Goal: Complete application form: Complete application form

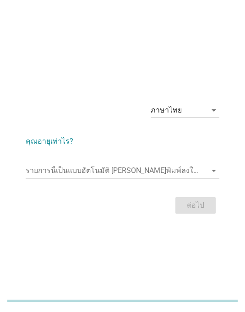
click at [178, 178] on input "รายการนี้เป็นแบบอัตโนมัติ คุณสามารถพิมพ์ลงในรายการนี้" at bounding box center [116, 170] width 181 height 15
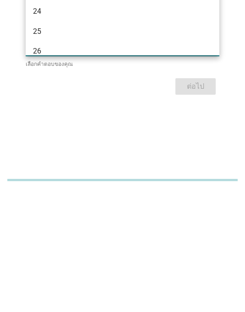
type input "27"
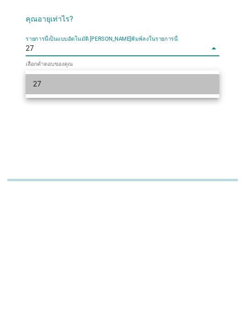
click at [161, 199] on div "27" at bounding box center [115, 204] width 164 height 11
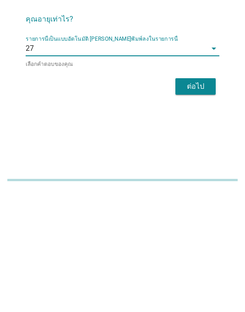
click at [212, 199] on button "ต่อไป" at bounding box center [195, 207] width 40 height 16
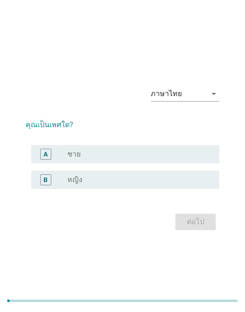
click at [172, 184] on div "radio_button_unchecked หญิง" at bounding box center [135, 179] width 137 height 9
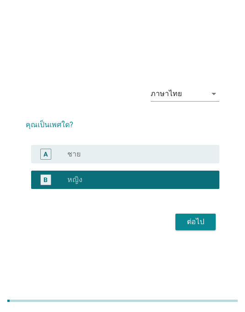
click at [208, 230] on button "ต่อไป" at bounding box center [195, 222] width 40 height 16
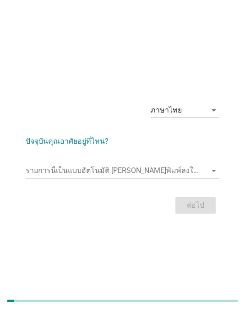
click at [205, 177] on input "รายการนี้เป็นแบบอัตโนมัติ คุณสามารถพิมพ์ลงในรายการนี้" at bounding box center [116, 170] width 181 height 15
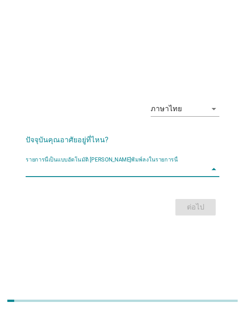
scroll to position [51, 0]
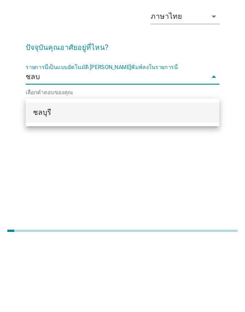
type input "ชลบุรี"
click at [186, 177] on div "ชลบุรี" at bounding box center [115, 182] width 164 height 11
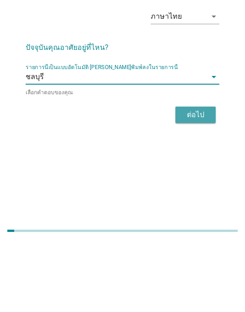
click at [207, 179] on div "ต่อไป" at bounding box center [195, 184] width 26 height 11
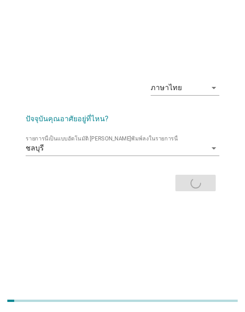
scroll to position [0, 0]
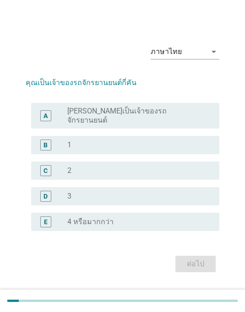
click at [168, 154] on div "B radio_button_unchecked 1" at bounding box center [125, 145] width 188 height 18
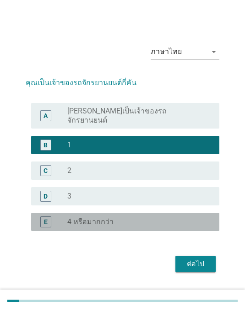
click at [203, 269] on div "ต่อไป" at bounding box center [195, 263] width 26 height 11
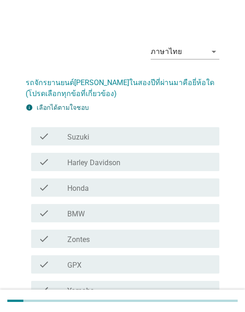
click at [169, 190] on div "check_box_outline_blank Honda" at bounding box center [139, 187] width 144 height 11
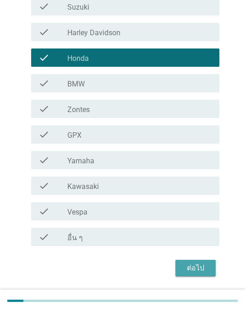
scroll to position [128, 0]
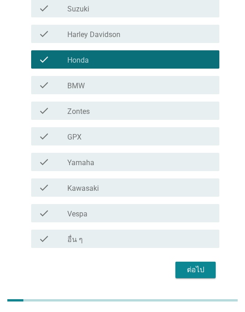
click at [203, 270] on div "ต่อไป" at bounding box center [195, 270] width 26 height 11
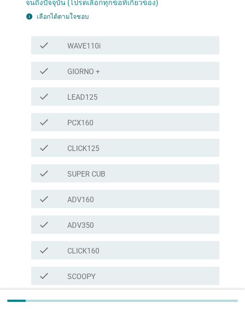
scroll to position [84, 0]
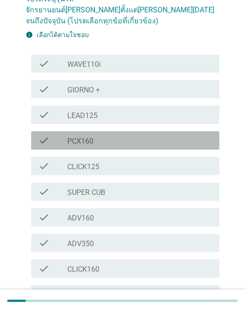
click at [192, 135] on div "check_box_outline_blank PCX160" at bounding box center [139, 140] width 144 height 11
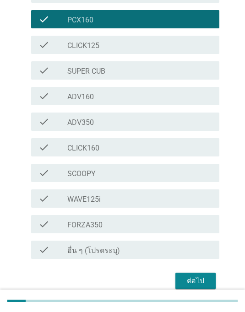
click at [205, 275] on div "ต่อไป" at bounding box center [195, 280] width 26 height 11
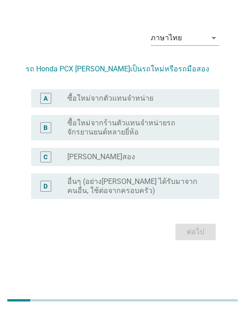
scroll to position [22, 0]
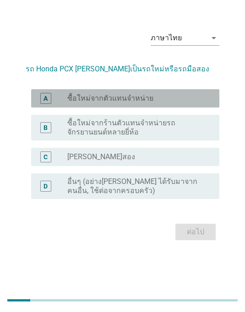
click at [193, 103] on div "radio_button_unchecked ซื้อใหม่จากตัวแทนจำหน่าย" at bounding box center [135, 98] width 137 height 9
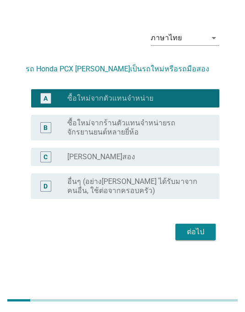
click at [200, 238] on div "ต่อไป" at bounding box center [195, 232] width 26 height 11
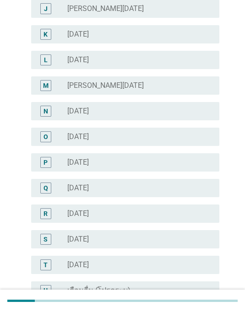
scroll to position [364, 0]
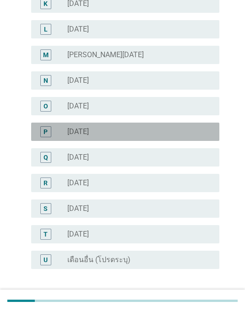
click at [182, 139] on div "P radio_button_unchecked [DATE]" at bounding box center [125, 132] width 188 height 18
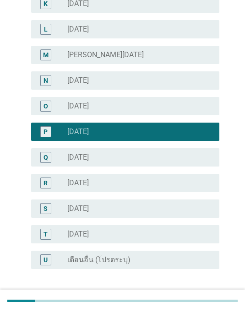
click at [203, 301] on div "ต่อไป" at bounding box center [195, 301] width 26 height 11
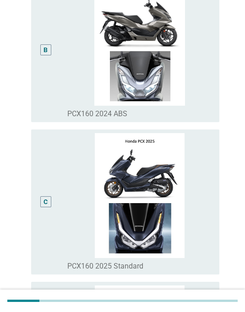
click at [45, 238] on div "C" at bounding box center [45, 202] width 15 height 138
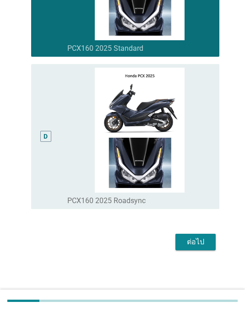
scroll to position [512, 0]
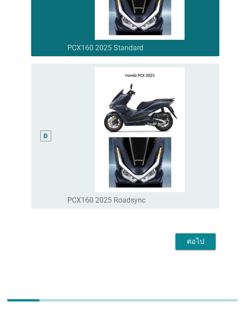
click at [203, 247] on div "ต่อไป" at bounding box center [195, 241] width 26 height 11
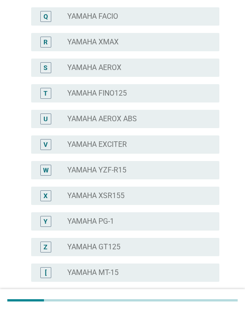
scroll to position [0, 0]
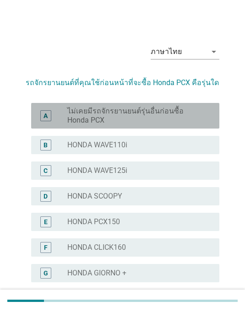
click at [192, 118] on label "ไม่เคยมีรถจักรยานยนต์รุ่นอื่นก่อนซื้อ Honda PCX" at bounding box center [135, 116] width 137 height 18
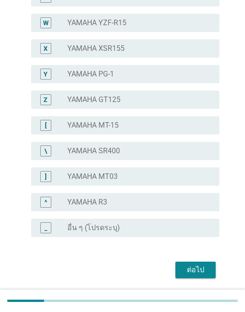
click at [206, 267] on div "ต่อไป" at bounding box center [195, 269] width 26 height 11
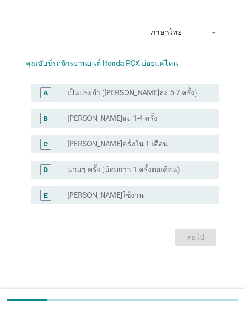
scroll to position [22, 0]
click at [139, 91] on form "คุณขับขี่รถจักรยานยนต์ Honda PCX บ่อยแค่ไหน A radio_button_unchecked เป็นประจำ …" at bounding box center [122, 148] width 193 height 199
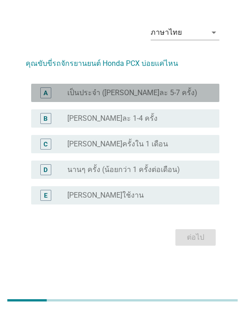
click at [146, 98] on label "เป็นประจำ ([PERSON_NAME]ละ 5-7 ครั้ง)" at bounding box center [132, 93] width 130 height 9
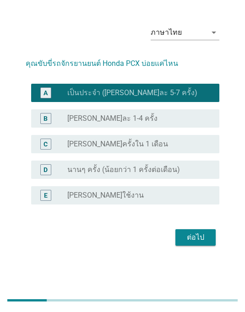
click at [186, 243] on div "ต่อไป" at bounding box center [195, 237] width 26 height 11
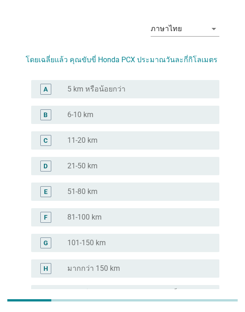
scroll to position [0, 0]
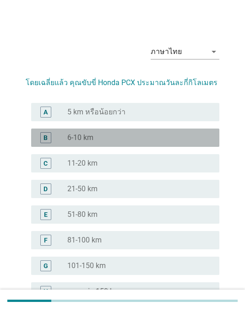
click at [112, 162] on div "radio_button_unchecked 11-20 km" at bounding box center [135, 163] width 137 height 9
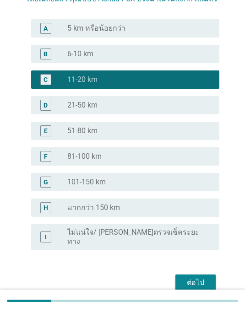
scroll to position [87, 0]
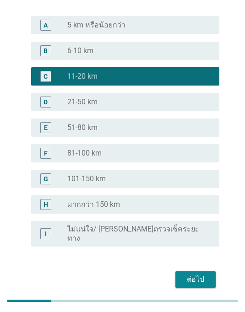
click at [188, 278] on button "ต่อไป" at bounding box center [195, 279] width 40 height 16
click at [194, 311] on html "English ภาษาไทย ภาษาไทย arrow_drop_down โดยเฉลี่ยแล้ว คุณขับขี่ Honda PCX ประมา…" at bounding box center [122, 120] width 245 height 414
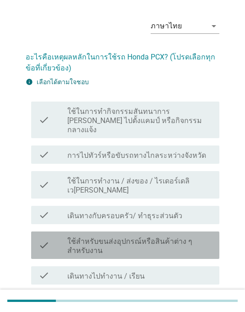
scroll to position [44, 0]
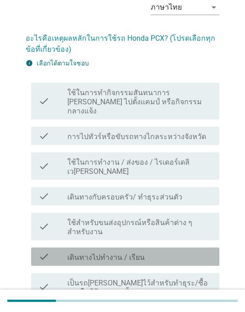
click at [167, 247] on div "check check_box_outline_blank เดินทางไปทำงาน / เรียน" at bounding box center [125, 256] width 188 height 18
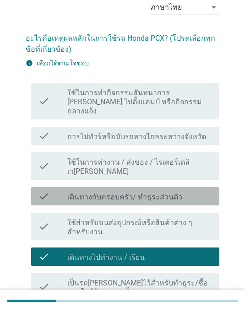
click at [193, 191] on div "check_box_outline_blank เดินทางกับครอบครัว/ ทำธุระส่วนตัว" at bounding box center [139, 196] width 144 height 11
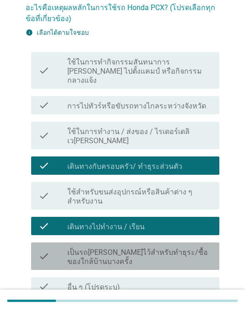
scroll to position [86, 0]
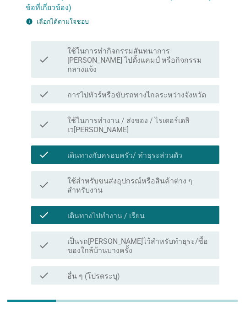
click at [207, 301] on div "ต่อไป" at bounding box center [195, 306] width 26 height 11
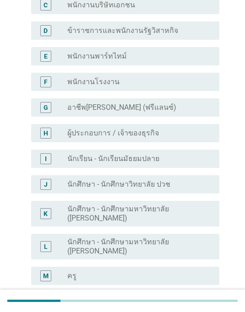
scroll to position [0, 0]
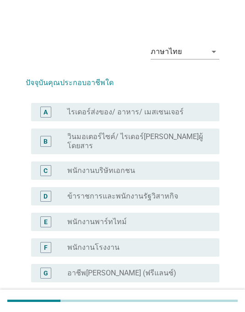
click at [186, 166] on div "radio_button_unchecked พนักงานบริษัทเอกชน" at bounding box center [135, 170] width 137 height 9
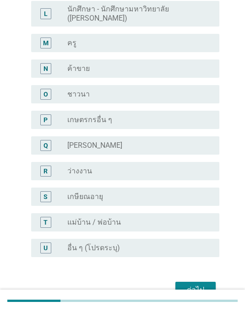
scroll to position [396, 0]
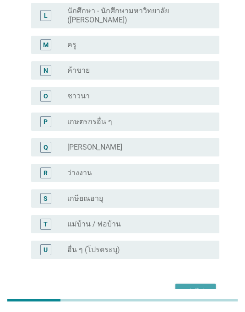
click at [201, 287] on div "ต่อไป" at bounding box center [195, 292] width 26 height 11
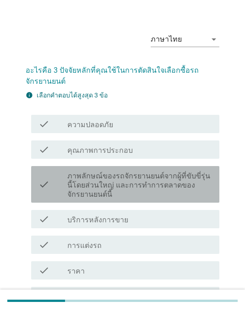
scroll to position [31, 0]
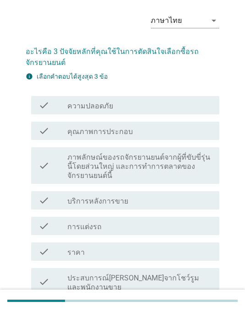
click at [192, 107] on div "check_box_outline_blank ความปลอดภัย" at bounding box center [139, 105] width 144 height 11
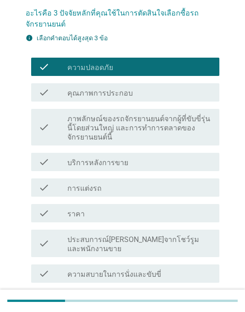
scroll to position [72, 0]
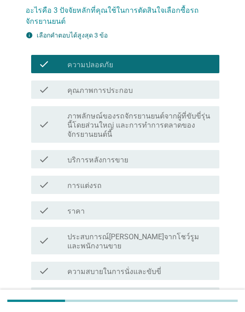
click at [161, 218] on div "check check_box_outline_blank ราคา" at bounding box center [125, 210] width 188 height 18
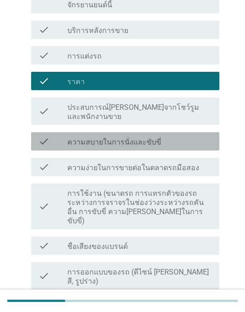
scroll to position [202, 0]
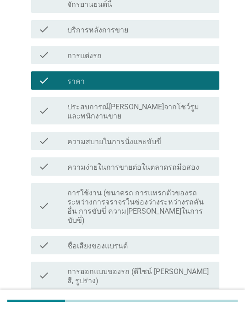
click at [190, 189] on label "การใช้งาน (ขนาดรถ การแทรกตัวของรถระหว่างการจราจรในช่องว่างระหว่างรถคันอื่น การข…" at bounding box center [139, 206] width 144 height 37
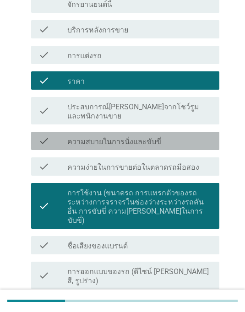
click at [190, 135] on div "check_box_outline_blank ความสบายในการนั่งและขับขี่" at bounding box center [139, 140] width 144 height 11
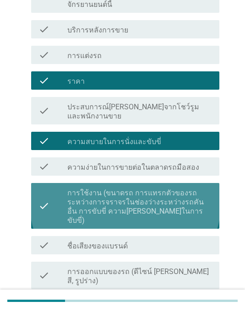
click at [177, 194] on label "การใช้งาน (ขนาดรถ การแทรกตัวของรถระหว่างการจราจรในช่องว่างระหว่างรถคันอื่น การข…" at bounding box center [139, 206] width 144 height 37
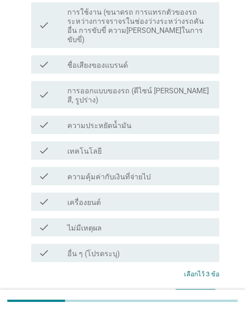
scroll to position [382, 0]
click at [199, 292] on div "ต่อไป" at bounding box center [195, 297] width 26 height 11
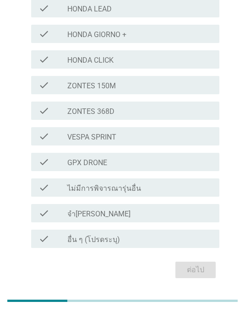
scroll to position [292, 0]
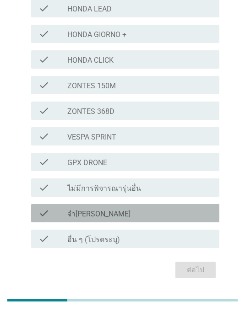
click at [190, 212] on div "check_box_outline_blank จำ[PERSON_NAME]" at bounding box center [139, 213] width 144 height 11
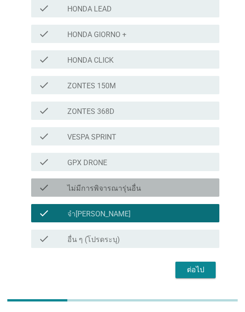
click at [211, 180] on div "check check_box_outline_blank ไม่มีการพิจารณารุ่นอื่น" at bounding box center [125, 188] width 188 height 18
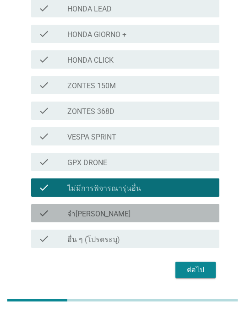
click at [178, 216] on div "check_box_outline_blank จำ[PERSON_NAME]" at bounding box center [139, 213] width 144 height 11
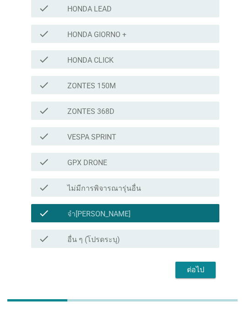
click at [201, 265] on div "ต่อไป" at bounding box center [195, 270] width 26 height 11
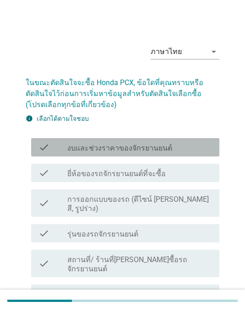
click at [187, 153] on div "check check_box_outline_blank งบและช่วงราคาของจักรยานยนต์" at bounding box center [125, 147] width 188 height 18
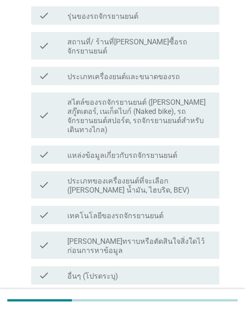
click at [186, 210] on div "check_box_outline_blank เทคโนโลยีของรถจักรยานยนต์" at bounding box center [139, 215] width 144 height 11
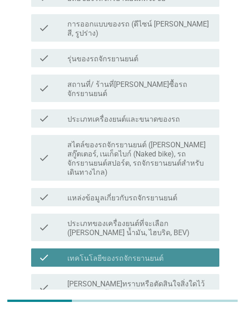
scroll to position [174, 0]
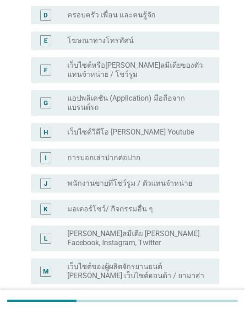
scroll to position [0, 0]
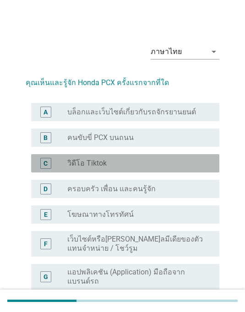
click at [185, 159] on div "radio_button_unchecked วิดีโอ Tiktok" at bounding box center [135, 163] width 137 height 9
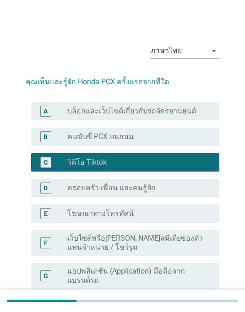
scroll to position [6, 0]
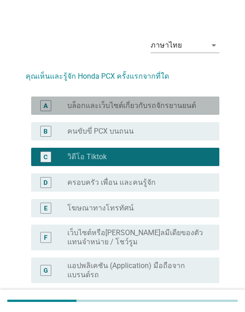
click at [171, 102] on label "บล็อกและเว็บไซต์เกี่ยวกับรถจักรยานยนต์" at bounding box center [131, 105] width 128 height 9
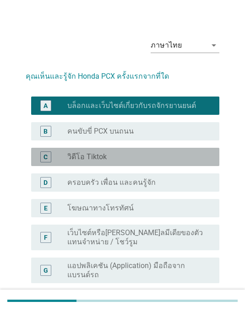
click at [156, 151] on div "radio_button_unchecked วิดีโอ Tiktok" at bounding box center [139, 156] width 144 height 11
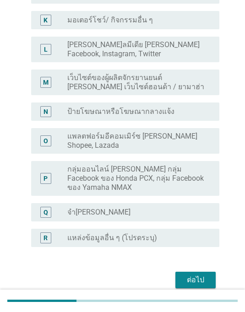
scroll to position [356, 0]
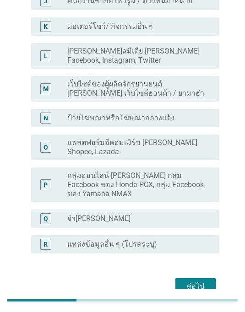
click at [208, 278] on button "ต่อไป" at bounding box center [195, 286] width 40 height 16
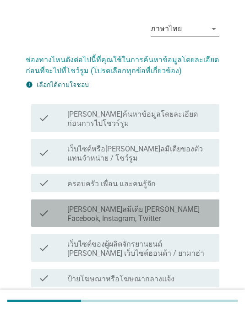
scroll to position [54, 0]
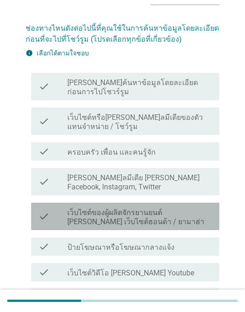
click at [193, 208] on label "เว็บไซต์ของผู้ผลิตจักรยานยนต์ [PERSON_NAME] เว็บไซต์ฮอนด้า / ยามาฮ่า" at bounding box center [139, 217] width 144 height 18
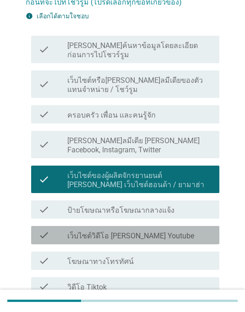
scroll to position [96, 0]
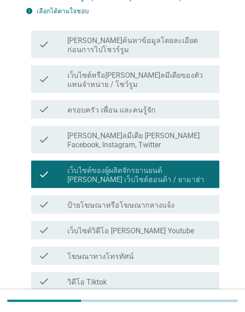
click at [176, 276] on div "check_box_outline_blank วิดีโอ Tiktok" at bounding box center [139, 281] width 144 height 11
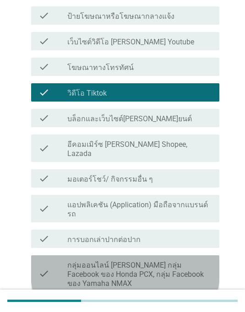
scroll to position [285, 0]
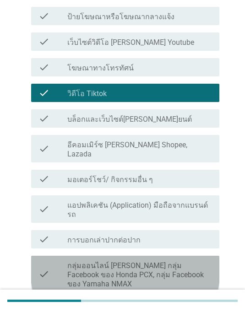
click at [168, 261] on label "กลุ่มออนไลน์ [PERSON_NAME] กลุ่ม Facebook ของ Honda PCX, กลุ่ม Facebook ของ Yam…" at bounding box center [139, 274] width 144 height 27
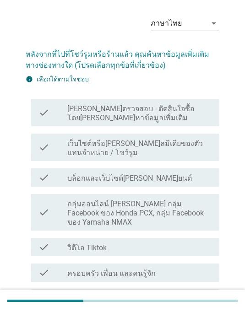
scroll to position [35, 0]
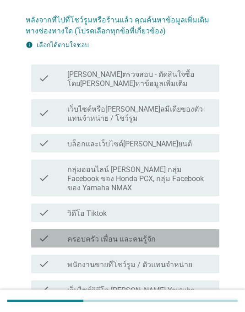
click at [178, 233] on div "check_box_outline_blank ครอบครัว เพื่อน และคนรู้จัก" at bounding box center [139, 238] width 144 height 11
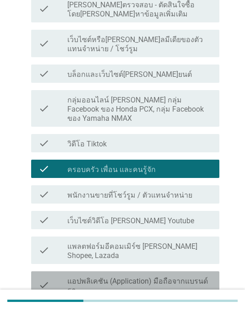
scroll to position [132, 0]
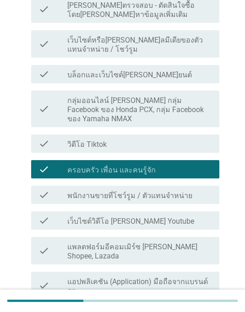
click at [170, 277] on label "แอปพลิเคชัน (Application) มือถือจากแบรนด์รถ" at bounding box center [139, 286] width 144 height 18
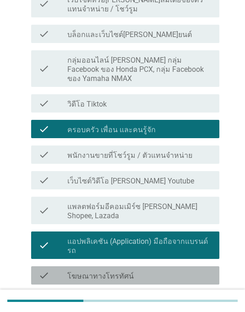
scroll to position [171, 0]
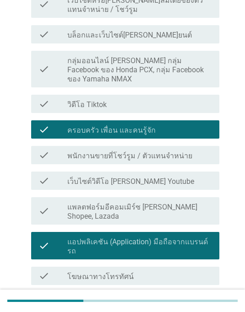
click at [175, 237] on label "แอปพลิเคชัน (Application) มือถือจากแบรนด์รถ" at bounding box center [139, 246] width 144 height 18
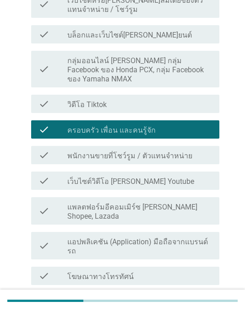
click at [166, 270] on div "check_box_outline_blank โฆษณาทางโทรทัศน์" at bounding box center [139, 275] width 144 height 11
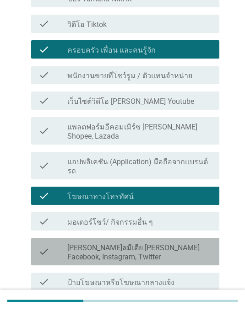
scroll to position [252, 0]
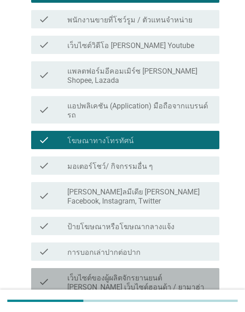
click at [173, 273] on label "เว็บไซต์ของผู้ผลิตจักรยานยนต์ [PERSON_NAME] เว็บไซต์ฮอนด้า / ยามาฮ่า" at bounding box center [139, 282] width 144 height 18
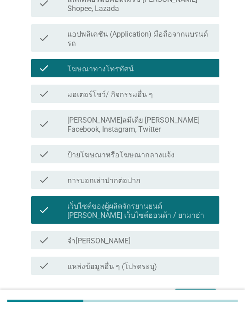
scroll to position [378, 0]
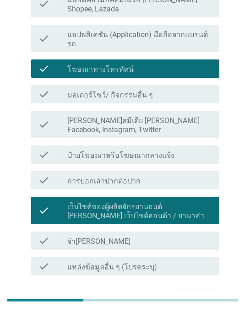
click at [199, 289] on button "ต่อไป" at bounding box center [195, 297] width 40 height 16
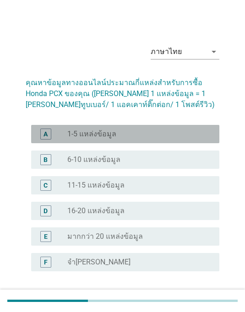
click at [189, 134] on div "radio_button_unchecked 1-5 แหล่งข้อมูล" at bounding box center [135, 133] width 137 height 9
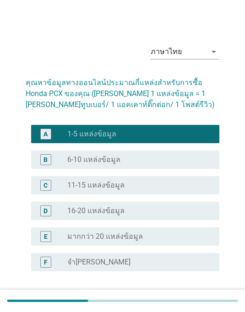
click at [206, 296] on button "ต่อไป" at bounding box center [195, 304] width 40 height 16
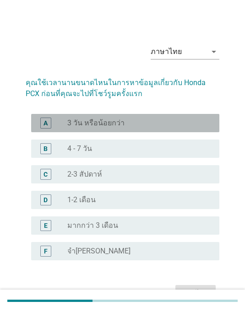
click at [178, 116] on div "A radio_button_unchecked 3 วัน หรือน้อยกว่า" at bounding box center [125, 123] width 188 height 18
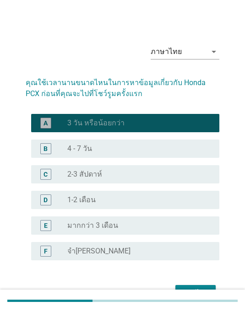
click at [168, 154] on div "radio_button_unchecked 4 - 7 วัน" at bounding box center [139, 148] width 144 height 11
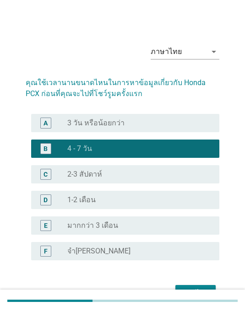
click at [202, 291] on div "ต่อไป" at bounding box center [195, 293] width 26 height 11
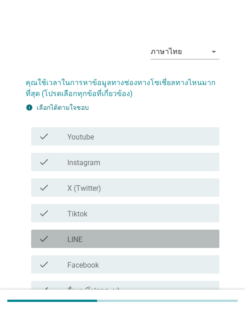
click at [158, 232] on div "check check_box_outline_blank LINE" at bounding box center [125, 239] width 188 height 18
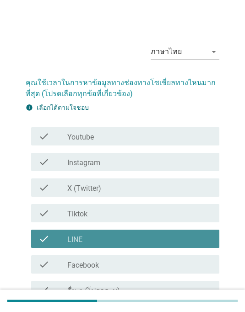
click at [157, 239] on div "check_box_outline_blank LINE" at bounding box center [139, 238] width 144 height 11
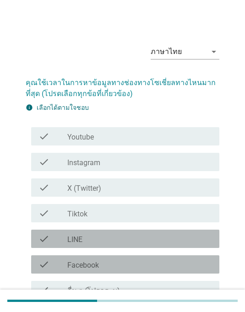
click at [153, 256] on div "check check_box_outline_blank Facebook" at bounding box center [125, 264] width 188 height 18
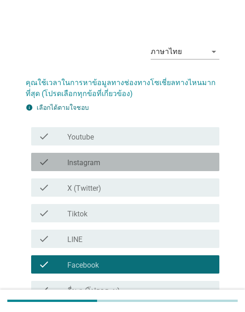
click at [163, 168] on div "check check_box_outline_blank Instagram" at bounding box center [125, 162] width 188 height 18
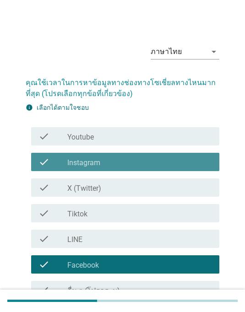
click at [153, 159] on div "check_box_outline_blank Instagram" at bounding box center [139, 161] width 144 height 11
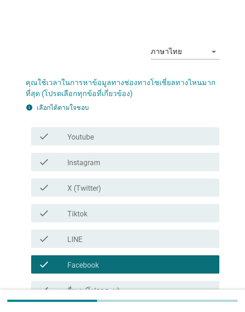
click at [171, 129] on div "check check_box_outline_blank Youtube" at bounding box center [125, 136] width 188 height 18
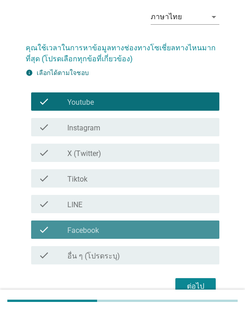
scroll to position [48, 0]
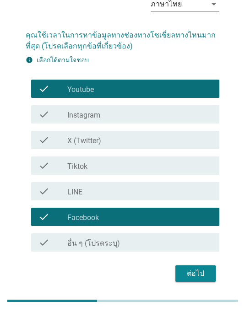
click at [200, 262] on div "ต่อไป" at bounding box center [122, 273] width 193 height 22
click at [203, 277] on div "ต่อไป" at bounding box center [195, 273] width 26 height 11
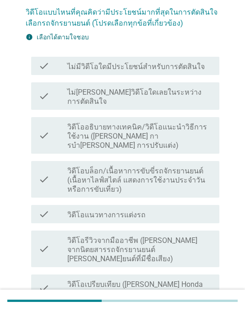
scroll to position [90, 0]
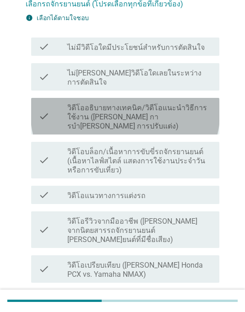
click at [195, 107] on label "วิดีโออธิบายทางเทคนิค/วิดีโอแนะนําวิธีการใช้งาน ([PERSON_NAME] การบํา[PERSON_NA…" at bounding box center [139, 116] width 144 height 27
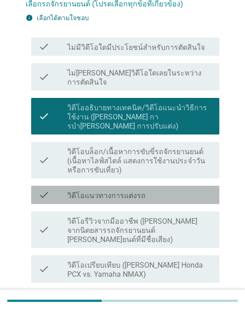
click at [165, 189] on div "check_box_outline_blank วิดีโอแนวทางการแต่งรถ" at bounding box center [139, 194] width 144 height 11
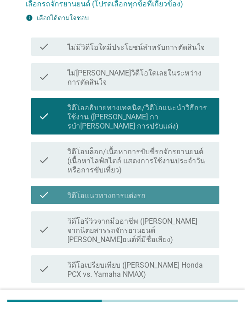
click at [178, 189] on div "check_box_outline_blank วิดีโอแนวทางการแต่งรถ" at bounding box center [139, 194] width 144 height 11
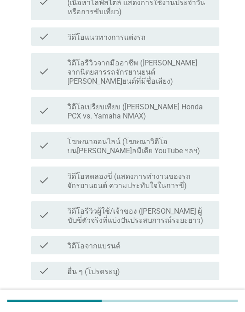
scroll to position [248, 0]
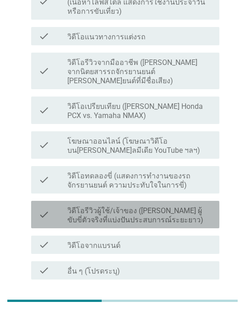
click at [193, 206] on label "วิดีโอรีวิวผู้ใช้/เจ้าของ ([PERSON_NAME] ผู้ขับขี่ตัวจริงที่แบ่งปันประสบการณ์ระ…" at bounding box center [139, 215] width 144 height 18
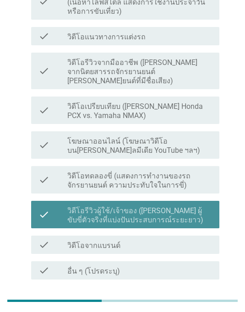
click at [202, 296] on div "ต่อไป" at bounding box center [195, 301] width 26 height 11
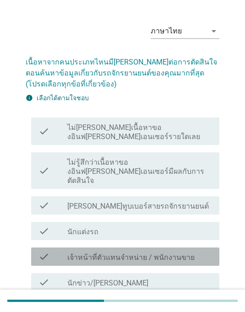
scroll to position [43, 0]
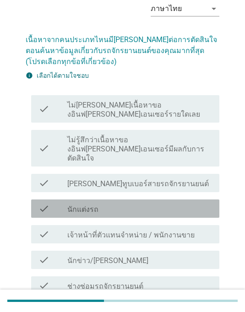
click at [163, 199] on div "check check_box_outline_blank นักแต่งรถ" at bounding box center [125, 208] width 188 height 18
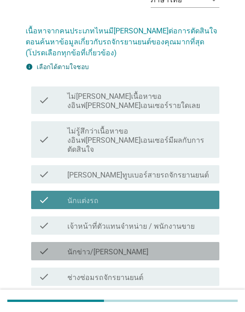
scroll to position [51, 0]
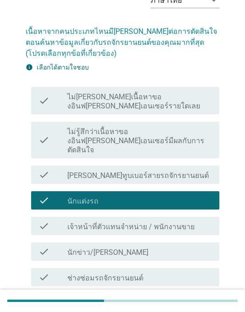
click at [165, 268] on div "check check_box_outline_blank ช่างซ่อมรถจักรยานยนต์" at bounding box center [125, 277] width 188 height 18
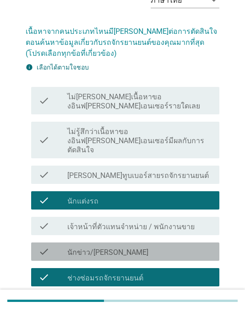
click at [148, 248] on label "นักข่าว/[PERSON_NAME]" at bounding box center [107, 252] width 81 height 9
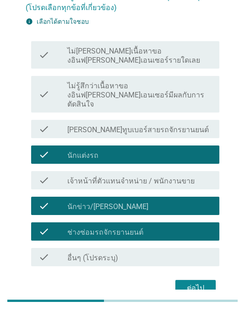
scroll to position [96, 0]
click at [196, 283] on div "ต่อไป" at bounding box center [195, 288] width 26 height 11
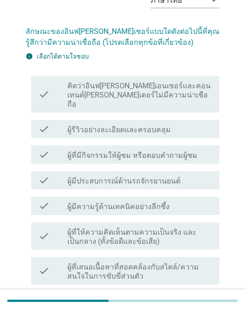
scroll to position [52, 0]
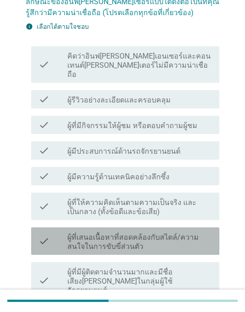
click at [169, 235] on label "ผู้ที่เสนอเนื้อหาที่สอดคล้องกับสไตล์/ความสนใจในการขับขี่ส่วนตัว" at bounding box center [139, 242] width 144 height 18
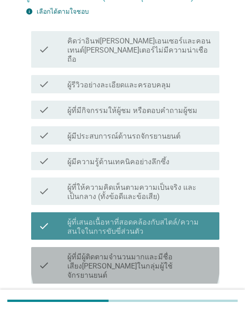
scroll to position [143, 0]
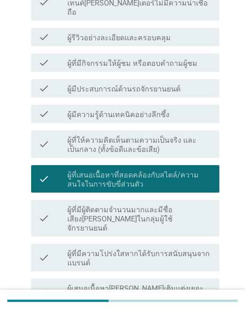
click at [160, 284] on label "ผู้เสนอเนื้อหา[PERSON_NAME]เติมแต่งเยอะเกินไป ([PERSON_NAME]เป็นการโฆษณา)" at bounding box center [139, 293] width 144 height 18
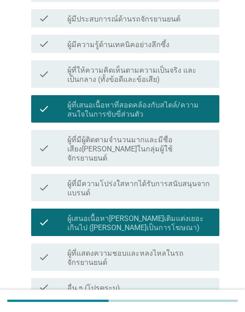
scroll to position [212, 0]
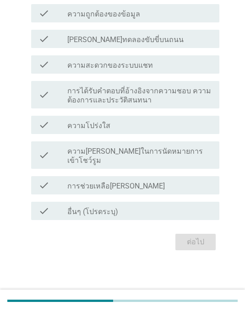
scroll to position [0, 0]
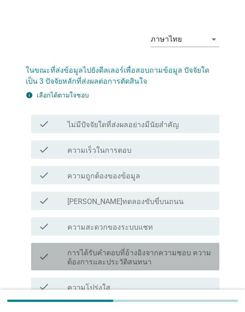
click at [174, 265] on label "การได้รับคำตอบที่อ้างอิงจากความชอบ ความต้องการและประวัติสนทนา" at bounding box center [139, 257] width 144 height 18
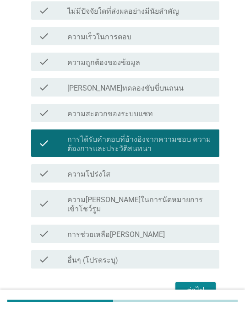
scroll to position [125, 0]
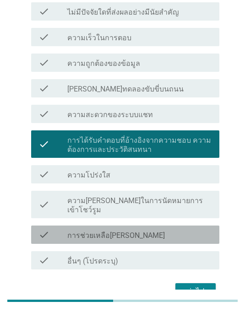
click at [172, 229] on div "check_box_outline_blank การช่วยเหลือ[PERSON_NAME]" at bounding box center [139, 234] width 144 height 11
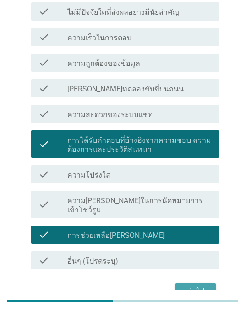
click at [208, 283] on button "ต่อไป" at bounding box center [195, 291] width 40 height 16
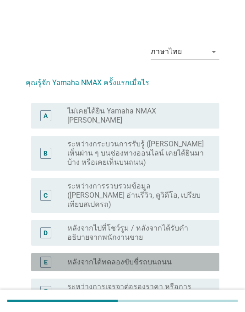
scroll to position [28, 0]
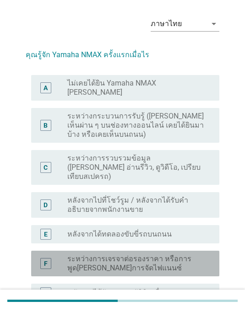
click at [175, 254] on label "ระหว่างการเจรจาต่อรองราคา หรือการพูด[PERSON_NAME]การจัดไฟแนนซ์" at bounding box center [135, 263] width 137 height 18
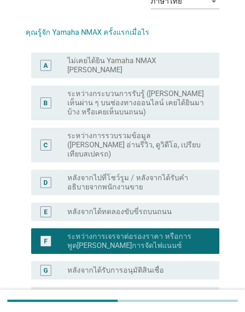
scroll to position [49, 0]
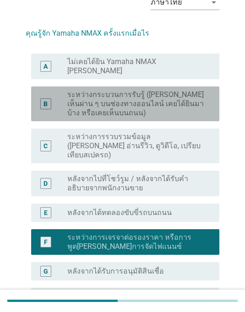
click at [195, 98] on label "ระหว่างกระบวนการรับรู้ ([PERSON_NAME] เห็นผ่าน ๆ บนช่องทางออนไลน์ เคยได้ยินมาบ้…" at bounding box center [135, 103] width 137 height 27
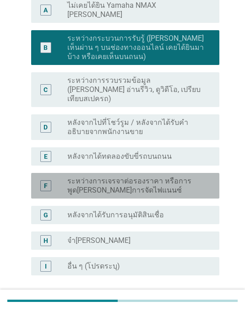
scroll to position [105, 0]
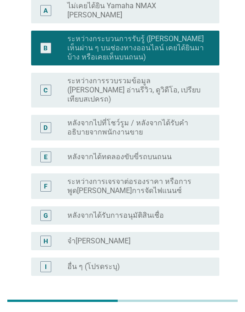
click at [202, 303] on div "ต่อไป" at bounding box center [195, 308] width 26 height 11
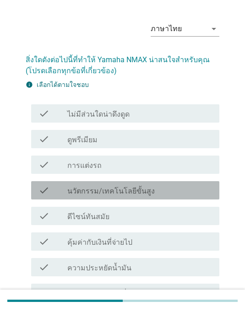
scroll to position [22, 0]
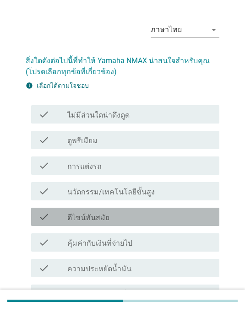
click at [164, 221] on div "check_box_outline_blank ดีไซน์ทันสมัย" at bounding box center [139, 216] width 144 height 11
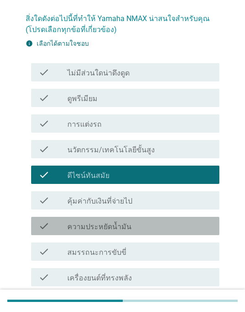
scroll to position [124, 0]
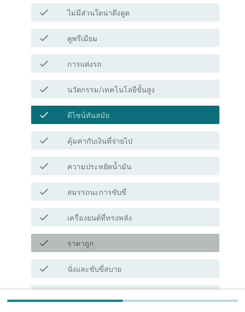
click at [155, 247] on div "check_box_outline_blank ราคาถูก" at bounding box center [139, 242] width 144 height 11
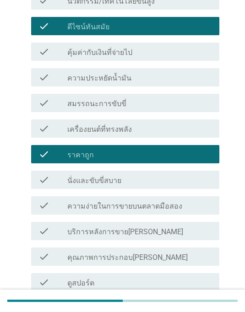
scroll to position [221, 0]
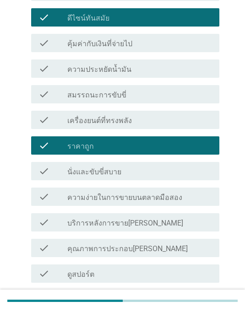
click at [176, 15] on div "check_box_outline_blank ดีไซน์ทันสมัย" at bounding box center [139, 17] width 144 height 11
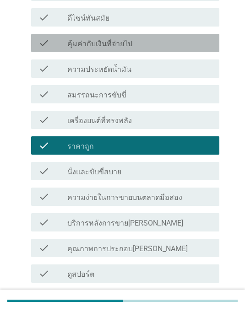
click at [173, 38] on div "check_box_outline_blank คุ้มค่ากับเงินที่จ่ายไป" at bounding box center [139, 42] width 144 height 11
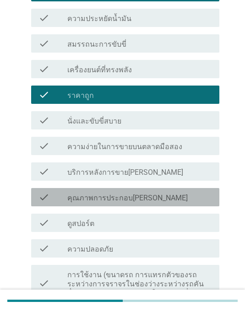
click at [166, 198] on div "check_box_outline_blank คุณภาพการประกอบ[PERSON_NAME]" at bounding box center [139, 197] width 144 height 11
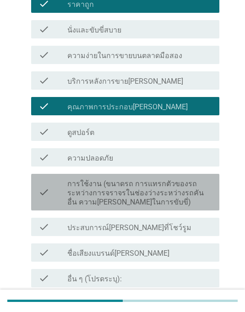
scroll to position [364, 0]
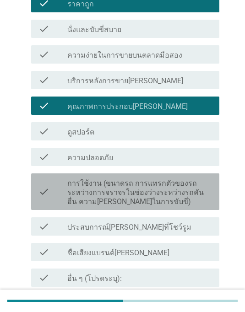
click at [162, 205] on label "การใช้งาน (ขนาดรถ การแทรกตัวของรถระหว่างการจราจรในช่องว่างระหว่างรถคันอื่น ความ…" at bounding box center [139, 192] width 144 height 27
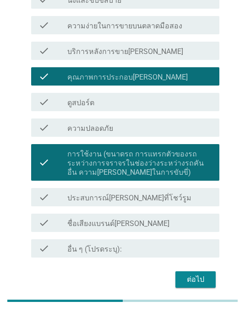
scroll to position [392, 0]
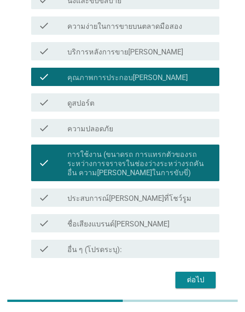
click at [202, 278] on div "ต่อไป" at bounding box center [195, 279] width 26 height 11
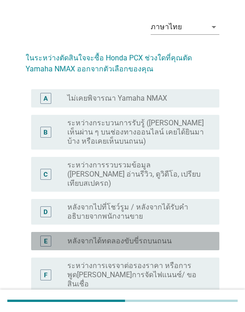
scroll to position [24, 0]
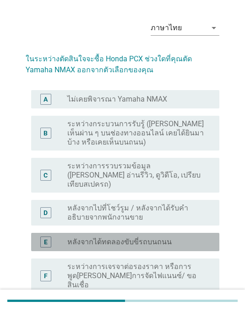
click at [175, 237] on div "radio_button_unchecked หลังจากได้ทดลองขับขี่รถบนถนน" at bounding box center [135, 241] width 137 height 9
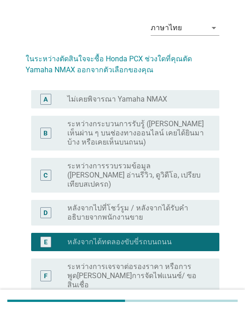
scroll to position [68, 0]
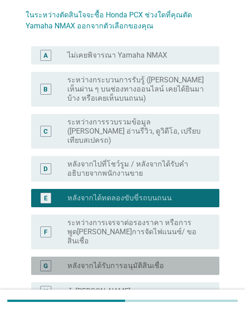
click at [178, 261] on div "radio_button_unchecked หลังจากได้รับการอนุมัติสินเชื่อ" at bounding box center [135, 265] width 137 height 9
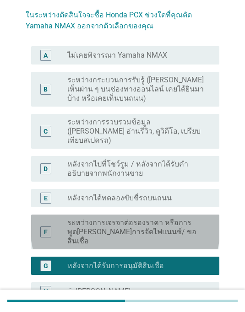
click at [189, 218] on label "ระหว่างการเจรจาต่อรองราคา หรือการพูด[PERSON_NAME]การจัดไฟแนนซ์/ ขอสินเชื่อ" at bounding box center [135, 231] width 137 height 27
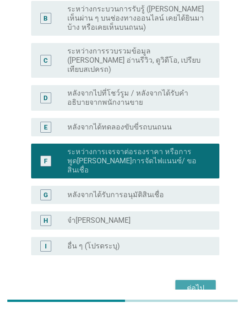
click at [200, 283] on div "ต่อไป" at bounding box center [195, 288] width 26 height 11
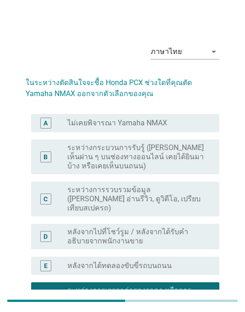
click at [203, 311] on html "English ภาษาไทย ภาษาไทย arrow_drop_down ในระหว่างตัดสินใจจะซื้อ Honda PCX ช่วงใ…" at bounding box center [122, 237] width 245 height 474
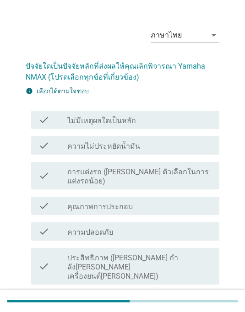
scroll to position [16, 0]
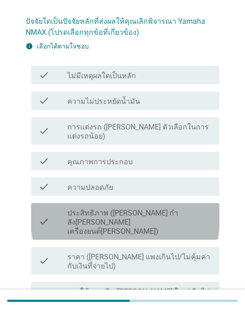
click at [161, 209] on label "ประสิทธิภาพ ([PERSON_NAME] กําลัง[PERSON_NAME] เครื่องยนต์[PERSON_NAME])" at bounding box center [139, 222] width 144 height 27
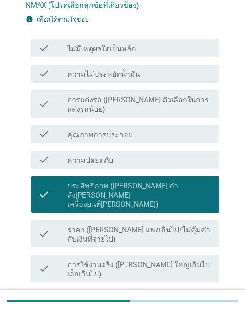
scroll to position [111, 0]
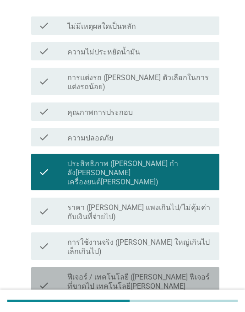
click at [182, 273] on label "ฟีเจอร์ / เทคโนโลยี ([PERSON_NAME] ฟีเจอร์ที่ขาดไป เทคโนโลยี[PERSON_NAME] เทคโน…" at bounding box center [139, 286] width 144 height 27
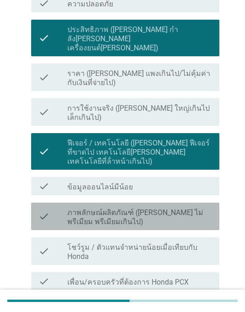
scroll to position [244, 0]
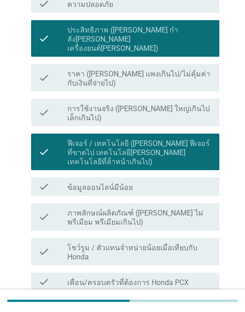
click at [175, 304] on label "ประสบการณ์โชว์รูม/ตัวแทนจําหน่าย" at bounding box center [125, 308] width 117 height 9
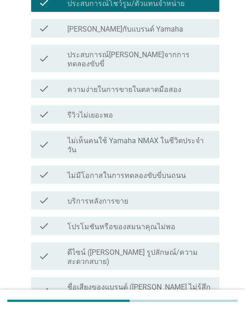
scroll to position [548, 0]
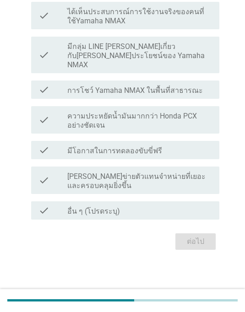
scroll to position [0, 0]
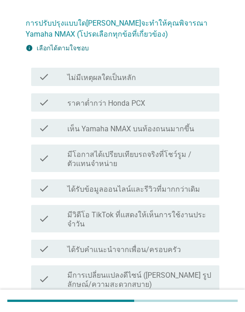
click at [173, 213] on label "มีวิดีโอ TikTok ที่แสดงให้เห็นการใช้งานประจําวัน" at bounding box center [139, 219] width 144 height 18
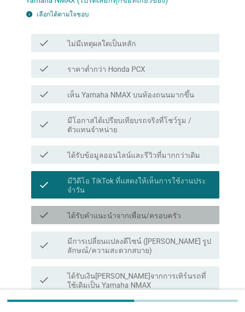
scroll to position [144, 0]
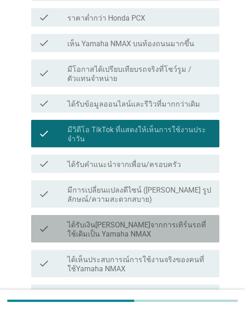
click at [171, 220] on label "ได้รับเงิน[PERSON_NAME]จากการเทิร์นรถที่ใช้เดิมเป็น Yamaha NMAX" at bounding box center [139, 229] width 144 height 18
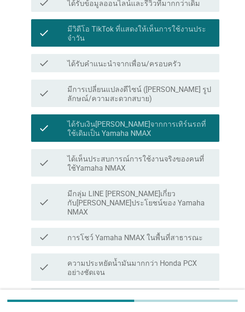
scroll to position [327, 0]
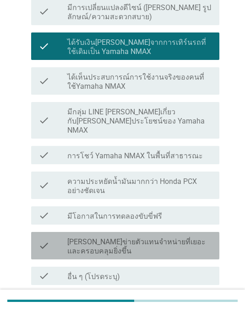
click at [193, 237] on label "[PERSON_NAME]ข่ายตัวแทนจําหน่ายที่เยอะและครอบคลุมยิ่งขึ้น" at bounding box center [139, 246] width 144 height 18
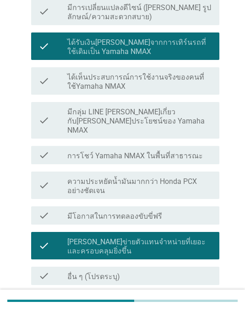
click at [201, 299] on button "ต่อไป" at bounding box center [195, 307] width 40 height 16
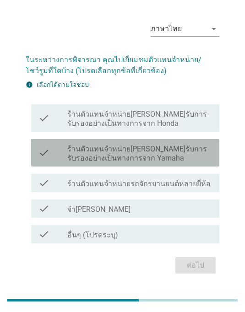
click at [174, 153] on label "ร้านตัวแทนจำหน่าย[PERSON_NAME]รับการรับรองอย่างเป็นทางการจาก Yamaha" at bounding box center [139, 154] width 144 height 18
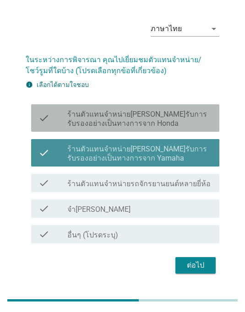
click at [181, 128] on label "ร้านตัวแทนจำหน่าย[PERSON_NAME]รับการรับรองอย่างเป็นทางการจาก Honda" at bounding box center [139, 119] width 144 height 18
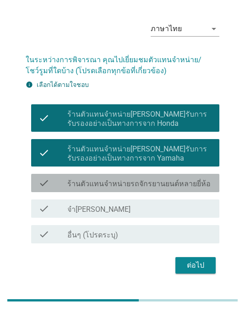
click at [171, 182] on label "ร้านตัวแทนจำหน่ายรถจักรยานยนต์หลายยี่ห้อ" at bounding box center [138, 184] width 143 height 9
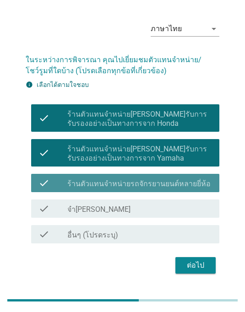
click at [184, 160] on label "ร้านตัวแทนจำหน่าย[PERSON_NAME]รับการรับรองอย่างเป็นทางการจาก Yamaha" at bounding box center [139, 154] width 144 height 18
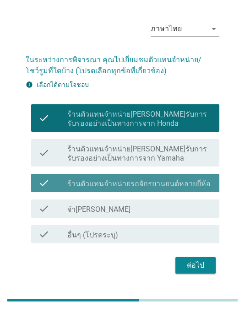
click at [190, 185] on label "ร้านตัวแทนจำหน่ายรถจักรยานยนต์หลายยี่ห้อ" at bounding box center [138, 184] width 143 height 9
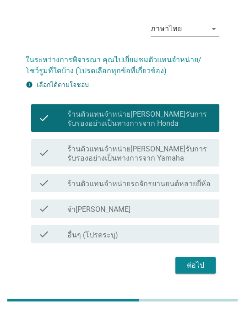
click at [201, 262] on div "ต่อไป" at bounding box center [195, 265] width 26 height 11
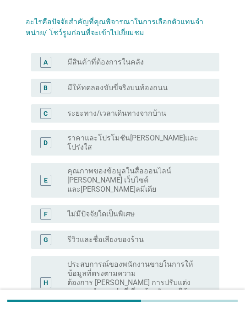
scroll to position [60, 0]
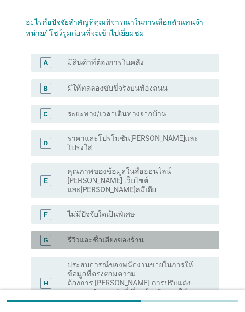
click at [168, 235] on div "radio_button_unchecked รีวิวและชื่อเสียงของร้าน" at bounding box center [135, 239] width 137 height 9
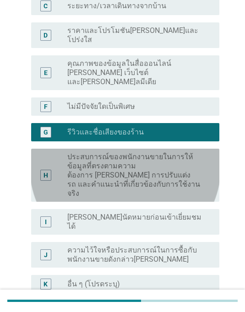
scroll to position [172, 0]
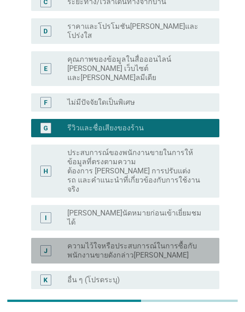
click at [166, 241] on label "ความไว้ใจหรือประสบการณ์ในการซื้อกับพนักงานขายดังกล่าว[PERSON_NAME]" at bounding box center [135, 250] width 137 height 18
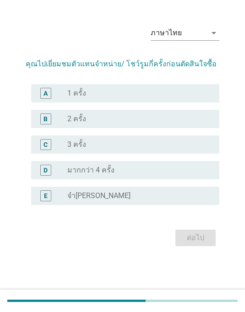
scroll to position [22, 0]
click at [187, 98] on div "radio_button_unchecked 1 ครั้ง" at bounding box center [135, 93] width 137 height 9
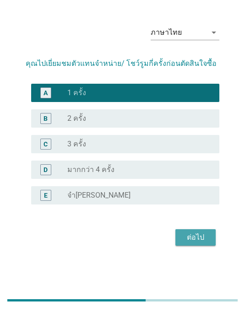
click at [199, 243] on div "ต่อไป" at bounding box center [195, 237] width 26 height 11
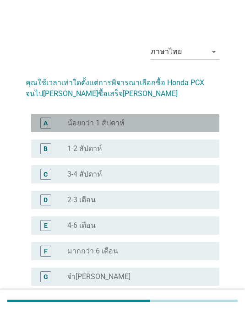
click at [168, 152] on div "radio_button_unchecked 1-2 สัปดาห์" at bounding box center [135, 148] width 137 height 9
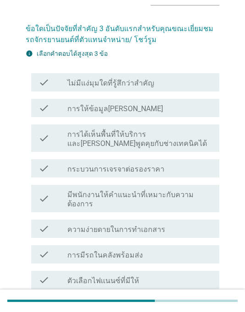
click at [149, 249] on div "check_box_outline_blank การมีรถในคลังพร้อมส่ง" at bounding box center [139, 254] width 144 height 11
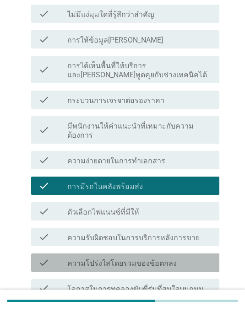
click at [169, 259] on label "ความโปร่งใสโดยรวมของข้อตกลง" at bounding box center [121, 263] width 109 height 9
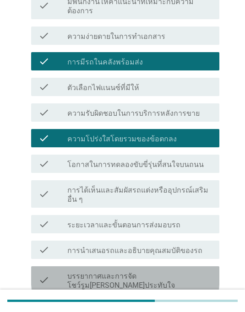
click at [175, 272] on label "บรรยากาศและการจัดโชว์รูม[PERSON_NAME]ประทับใจ" at bounding box center [139, 281] width 144 height 18
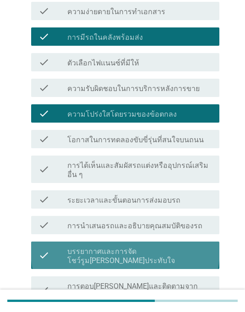
scroll to position [343, 0]
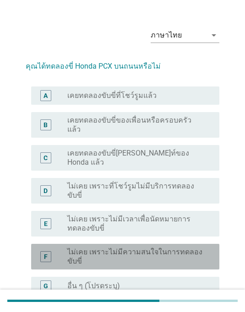
scroll to position [16, 0]
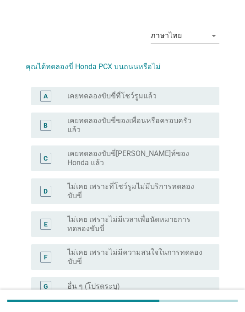
click at [191, 118] on label "เคยทดลองขับขี่ของเพื่อนหรือครอบครัวแล้ว" at bounding box center [135, 125] width 137 height 18
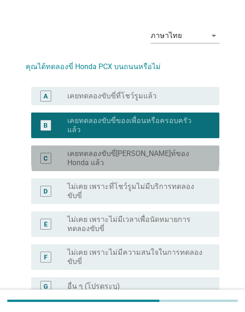
click at [196, 149] on div "radio_button_unchecked เคยทดลองขับขี่[PERSON_NAME]ท์ของ Honda แล้ว" at bounding box center [135, 158] width 137 height 18
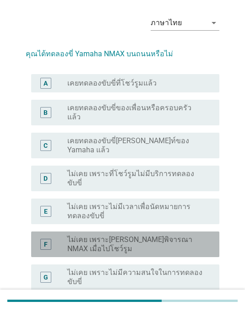
scroll to position [28, 0]
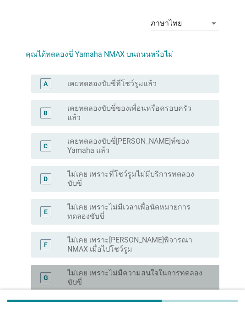
click at [194, 268] on label "ไม่เคย เพราะไม่มีความสนใจในการทดลองขับขี่" at bounding box center [135, 277] width 137 height 18
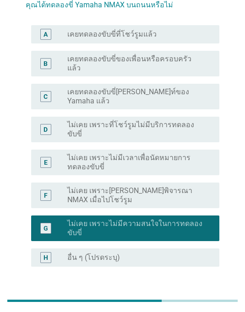
click at [199, 294] on div "ต่อไป" at bounding box center [195, 299] width 26 height 11
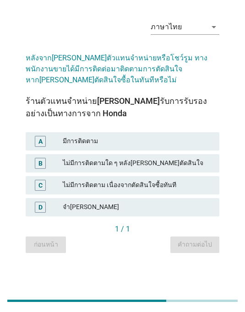
scroll to position [22, 0]
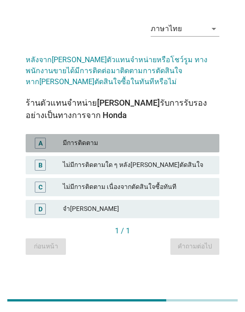
click at [177, 149] on div "มีการติดตาม" at bounding box center [137, 143] width 149 height 11
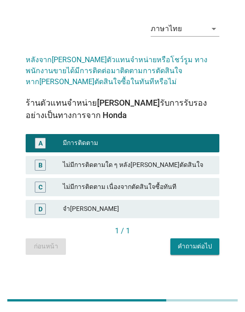
click at [193, 251] on div "คำถามต่อไป" at bounding box center [194, 247] width 34 height 10
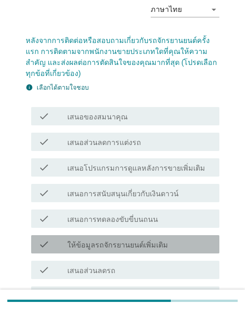
scroll to position [69, 0]
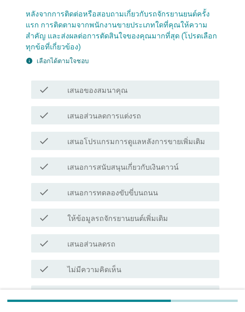
click at [189, 193] on div "check_box_outline_blank เสนอการทดลองขับขี่บนถนน" at bounding box center [139, 192] width 144 height 11
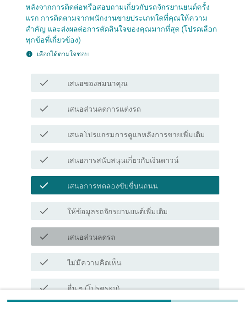
click at [176, 235] on div "check_box_outline_blank เสนอส่วนลดรถ" at bounding box center [139, 236] width 144 height 11
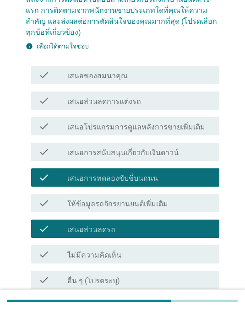
scroll to position [107, 0]
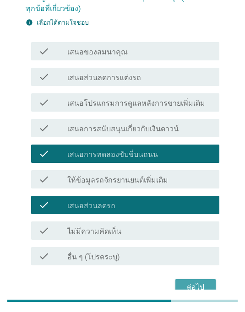
click at [206, 287] on div "ต่อไป" at bounding box center [195, 287] width 26 height 11
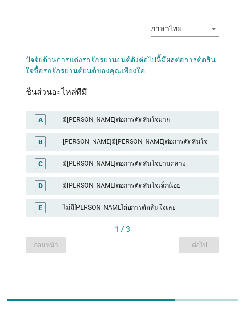
click at [182, 146] on div "B [PERSON_NAME]มี[PERSON_NAME]ต่อการตัดสินใจ" at bounding box center [122, 142] width 193 height 18
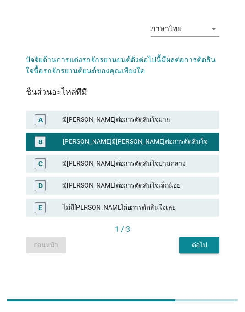
click at [207, 250] on div "ต่อไป" at bounding box center [199, 246] width 26 height 10
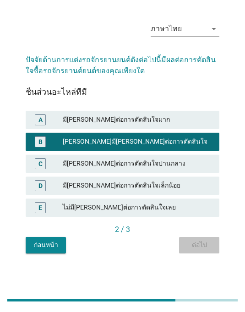
scroll to position [0, 0]
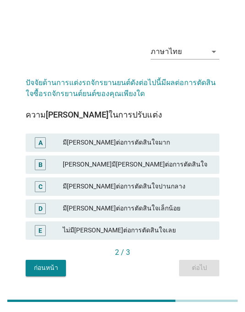
click at [178, 191] on div "C มี[PERSON_NAME]ต่อการตัดสินใจปานกลาง" at bounding box center [122, 186] width 193 height 18
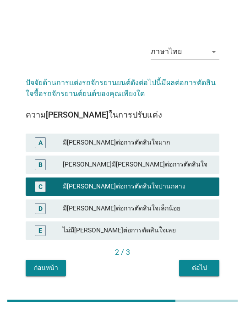
click at [205, 273] on div "ต่อไป" at bounding box center [199, 268] width 26 height 10
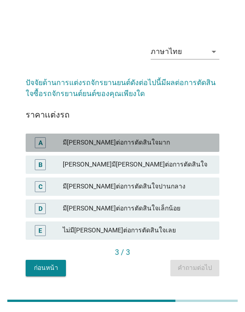
click at [195, 170] on div "[PERSON_NAME]มี[PERSON_NAME]ต่อการตัดสินใจ" at bounding box center [137, 164] width 149 height 11
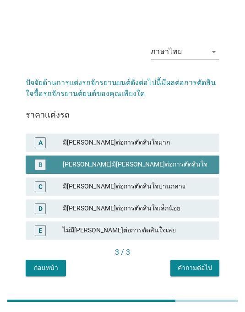
click at [194, 192] on div "มี[PERSON_NAME]ต่อการตัดสินใจปานกลาง" at bounding box center [137, 186] width 149 height 11
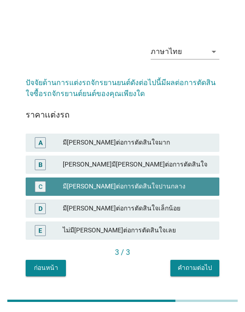
click at [206, 273] on div "คำถามต่อไป" at bounding box center [194, 268] width 34 height 10
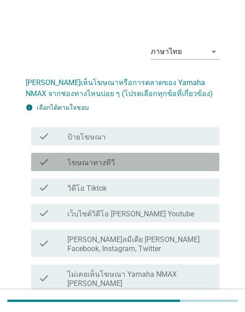
click at [181, 187] on div "check_box_outline_blank วิดีโอ Tiktok" at bounding box center [139, 187] width 144 height 11
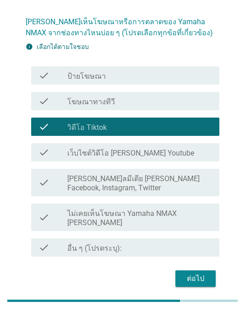
scroll to position [60, 0]
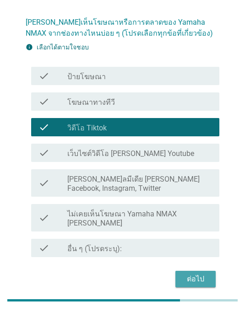
click at [210, 271] on button "ต่อไป" at bounding box center [195, 279] width 40 height 16
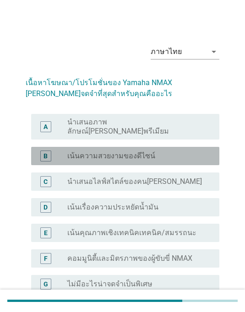
click at [174, 151] on div "radio_button_unchecked เน้นความสวยงามของดีไซน์" at bounding box center [135, 155] width 137 height 9
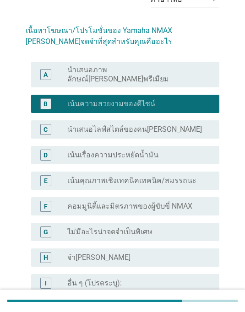
scroll to position [53, 0]
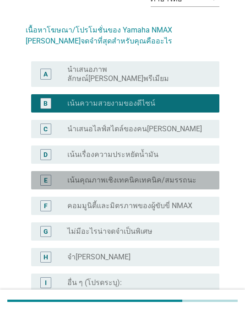
click at [193, 176] on div "radio_button_unchecked [PERSON_NAME]เทคนิค/สมรรถนะ" at bounding box center [135, 180] width 137 height 9
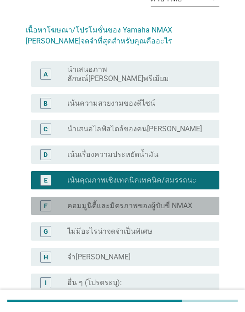
click at [197, 202] on div "radio_button_unchecked คอมมูนิตี้และมิตรภาพของผู้ขับขี่ NMAX" at bounding box center [135, 205] width 137 height 9
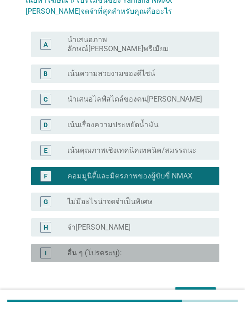
scroll to position [84, 0]
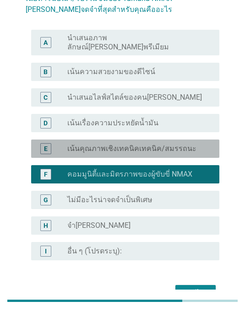
click at [183, 145] on label "เน้นคุณภาพเชิงเทคนิคเทคนิค/สมรรถนะ" at bounding box center [131, 148] width 129 height 9
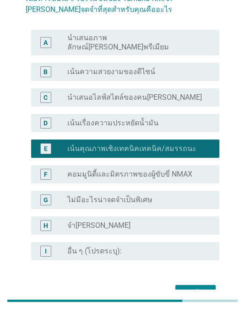
click at [205, 288] on div "ต่อไป" at bounding box center [195, 293] width 26 height 11
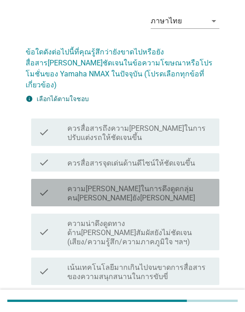
scroll to position [92, 0]
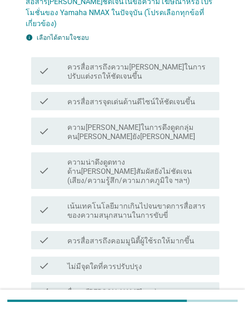
click at [186, 202] on label "เน้นเทคโนโลยีมากเกินไปจนขาดการสื่อสารของความสนุกสนานในการขับขี่" at bounding box center [139, 211] width 144 height 18
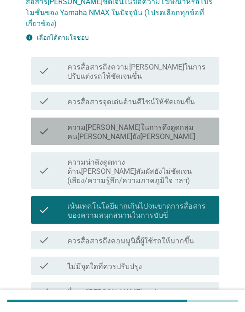
click at [195, 123] on label "ความ[PERSON_NAME]ในการดึงดูดกลุ่มคน[PERSON_NAME]ยัง[PERSON_NAME]" at bounding box center [139, 132] width 144 height 18
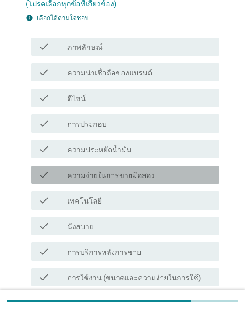
scroll to position [115, 0]
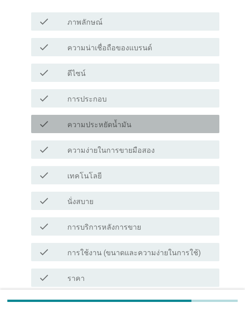
click at [174, 128] on div "check_box_outline_blank ความประหยัดน้ำมัน" at bounding box center [139, 123] width 144 height 11
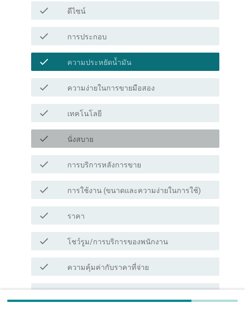
scroll to position [196, 0]
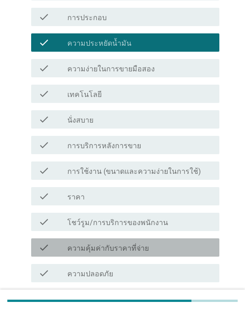
click at [171, 238] on div "check check_box_outline_blank ความคุ้มค่ากับราคาที่จ่าย" at bounding box center [125, 247] width 188 height 18
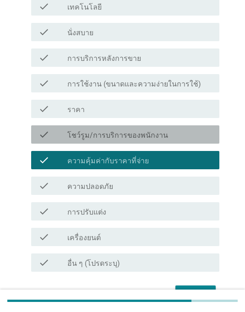
scroll to position [287, 0]
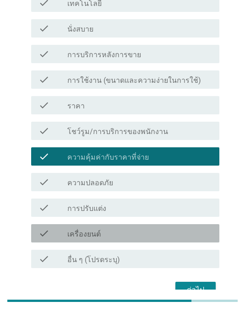
click at [169, 236] on div "check_box_outline_blank เครื่องยนต์" at bounding box center [139, 233] width 144 height 11
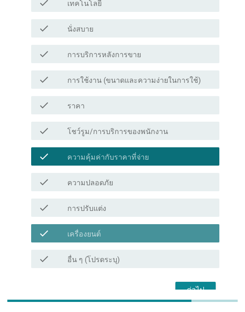
click at [209, 289] on button "ต่อไป" at bounding box center [195, 290] width 40 height 16
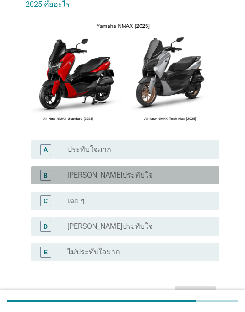
scroll to position [96, 0]
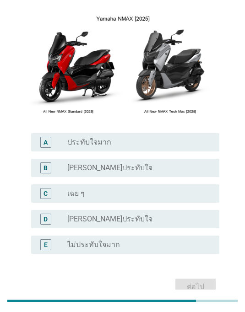
click at [156, 198] on div "radio_button_unchecked เฉย ๆ" at bounding box center [139, 193] width 144 height 11
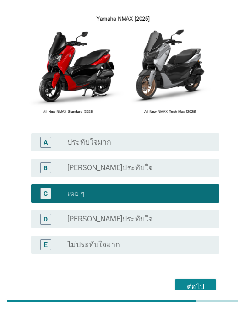
click at [205, 283] on div "ต่อไป" at bounding box center [195, 286] width 26 height 11
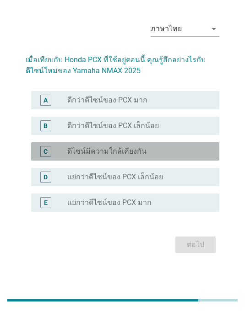
click at [185, 156] on div "radio_button_unchecked ดีไซน์มีความใกล้เคียงกัน" at bounding box center [135, 151] width 137 height 9
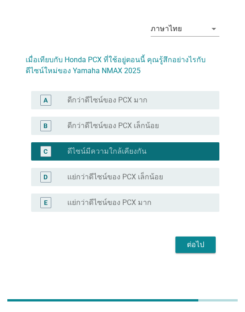
click at [202, 251] on div "ต่อไป" at bounding box center [195, 245] width 26 height 11
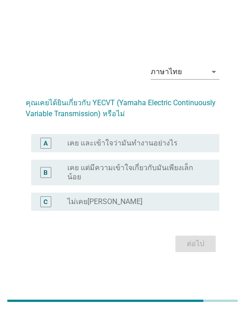
click at [200, 178] on div "B radio_button_unchecked เคย แต่มีความเข้าใจเกี่ยวกับมันเพียงเล็กน้อย" at bounding box center [125, 173] width 188 height 26
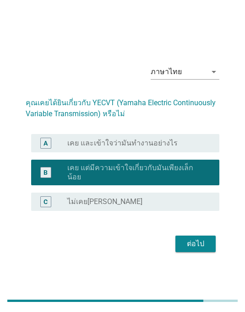
click at [203, 249] on div "ต่อไป" at bounding box center [195, 243] width 26 height 11
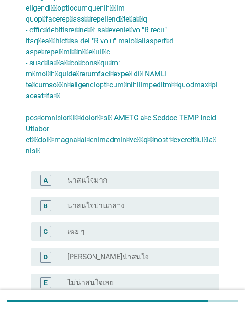
scroll to position [228, 0]
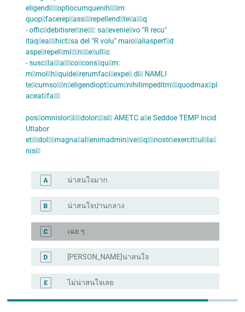
click at [181, 226] on div "radio_button_unchecked เฉย ๆ" at bounding box center [139, 231] width 144 height 11
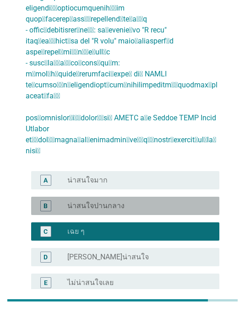
click at [197, 197] on div "B radio_button_unchecked น่าสนใจปานกลาง" at bounding box center [125, 206] width 188 height 18
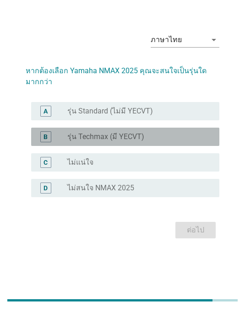
click at [199, 146] on div "B radio_button_unchecked รุ่น Techmax (มี YECVT)" at bounding box center [125, 137] width 188 height 18
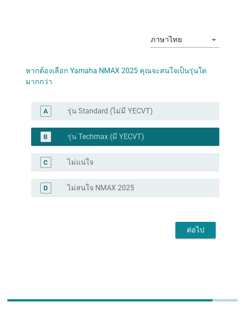
click at [208, 116] on div "radio_button_unchecked รุ่น Standard (ไม่มี YECVT)" at bounding box center [139, 111] width 144 height 9
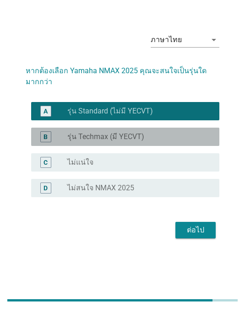
click at [193, 142] on div "radio_button_unchecked รุ่น Techmax (มี YECVT)" at bounding box center [135, 137] width 137 height 9
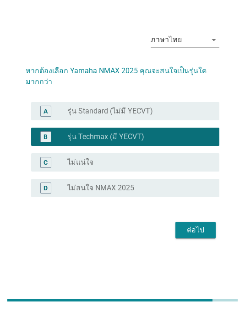
click at [202, 236] on div "ต่อไป" at bounding box center [195, 230] width 26 height 11
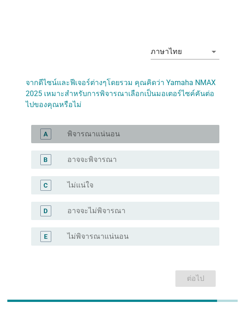
click at [189, 164] on div "radio_button_unchecked อาจจะพิจารณา" at bounding box center [135, 159] width 137 height 9
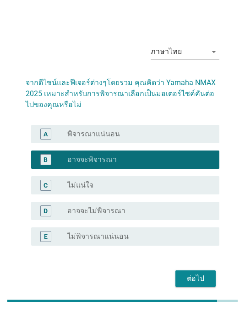
click at [189, 187] on div "radio_button_unchecked ไม่แน่ใจ" at bounding box center [139, 185] width 144 height 11
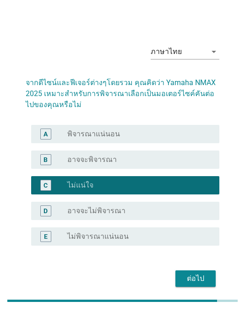
click at [205, 284] on div "ต่อไป" at bounding box center [195, 278] width 26 height 11
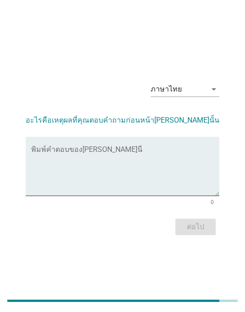
click at [180, 172] on textarea "พิมพ์คำตอบของคุณ ที่นี่" at bounding box center [125, 172] width 188 height 48
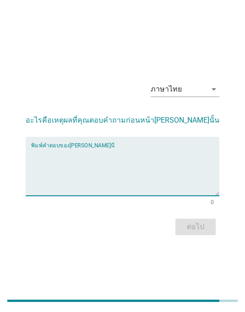
scroll to position [22, 0]
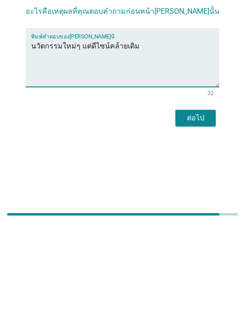
type textarea "นวัตกรรมใหม่ๆ แต่ดีไซน์คล้ายเดิม"
click at [199, 199] on div "ต่อไป" at bounding box center [195, 204] width 26 height 11
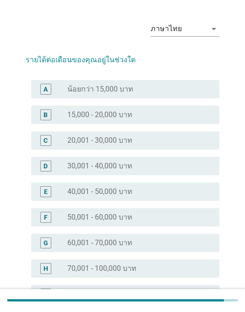
scroll to position [0, 0]
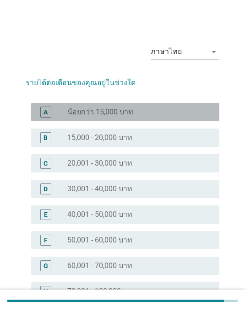
click at [184, 141] on div "radio_button_unchecked 15,000 - 20,000 บาท" at bounding box center [135, 137] width 137 height 9
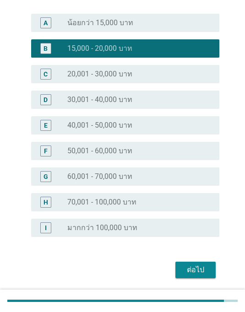
click at [200, 267] on div "ต่อไป" at bounding box center [195, 269] width 26 height 11
